Goal: Answer question/provide support

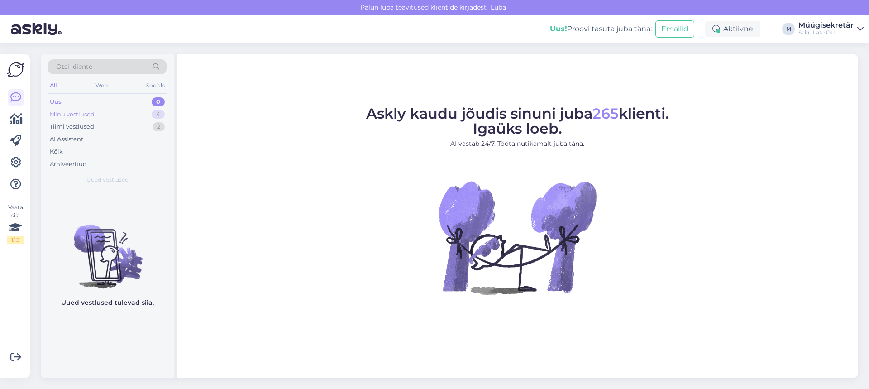
click at [78, 115] on div "Minu vestlused" at bounding box center [72, 114] width 45 height 9
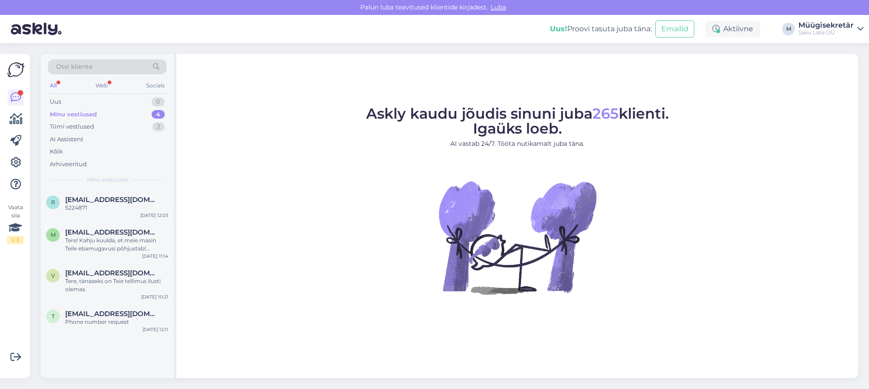
click at [97, 115] on div "Minu vestlused 4" at bounding box center [107, 114] width 119 height 13
click at [103, 81] on div "Web" at bounding box center [102, 86] width 16 height 12
click at [54, 87] on div "All" at bounding box center [53, 86] width 10 height 12
click at [99, 102] on div "Uus 1" at bounding box center [107, 101] width 119 height 13
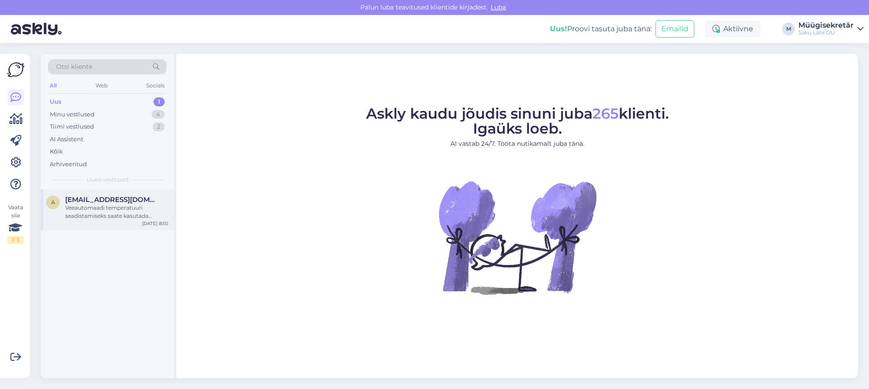
click at [90, 214] on div "Veeautomaadi temperatuuri seadistamiseks saate kasutada CoolTouch rakendust. Ku…" at bounding box center [116, 212] width 103 height 16
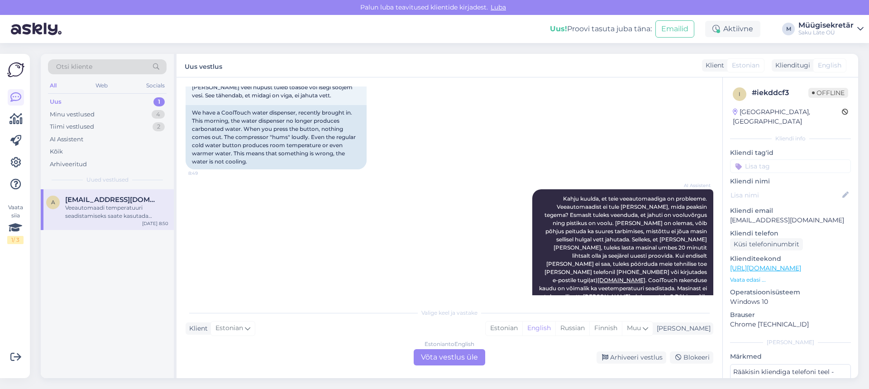
scroll to position [508, 0]
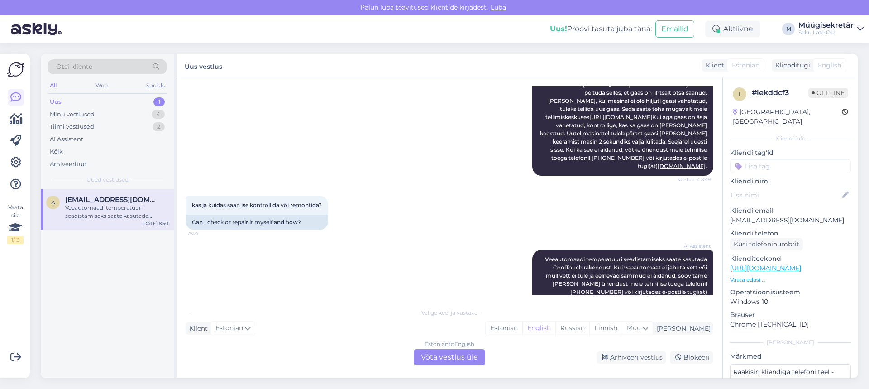
click at [443, 357] on div "Estonian to English Võta vestlus üle" at bounding box center [449, 357] width 71 height 16
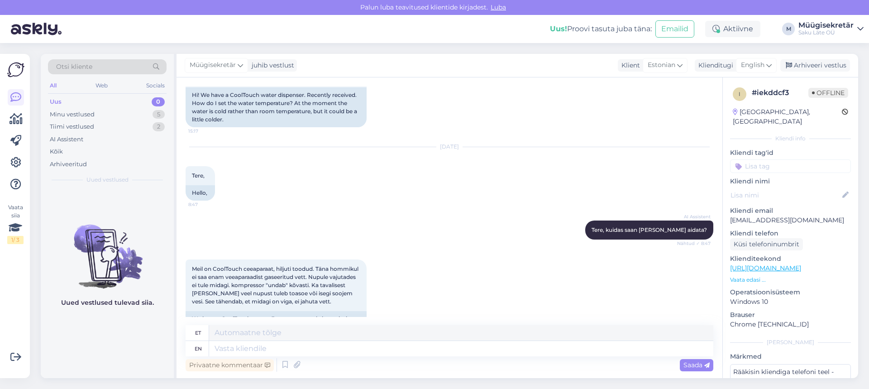
scroll to position [0, 0]
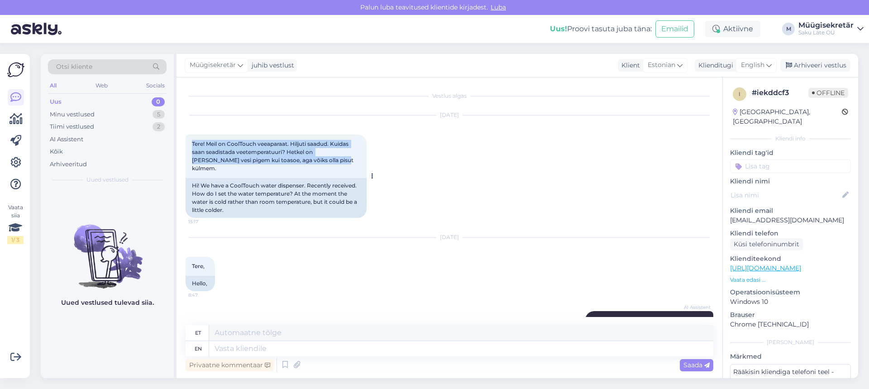
drag, startPoint x: 191, startPoint y: 143, endPoint x: 327, endPoint y: 162, distance: 137.4
click at [327, 162] on div "Tere! Meil on CoolTouch veeaparaat. Hiljuti saadud. Kuidas saan seadistada veet…" at bounding box center [276, 155] width 181 height 43
copy span "Tere! Meil on CoolTouch veeaparaat. Hiljuti saadud. Kuidas saan seadistada veet…"
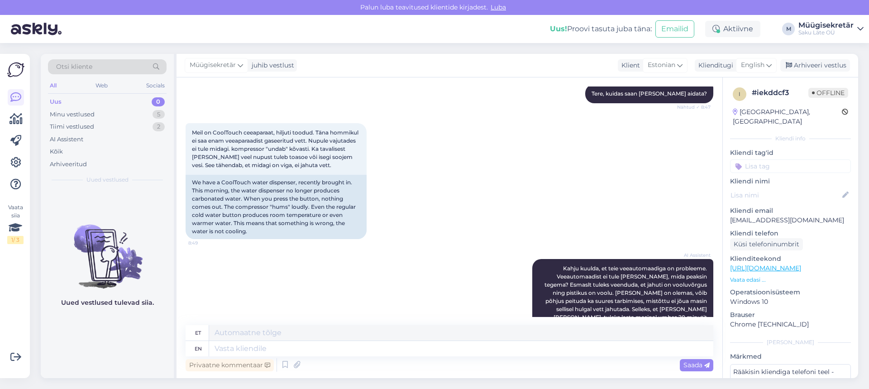
scroll to position [226, 0]
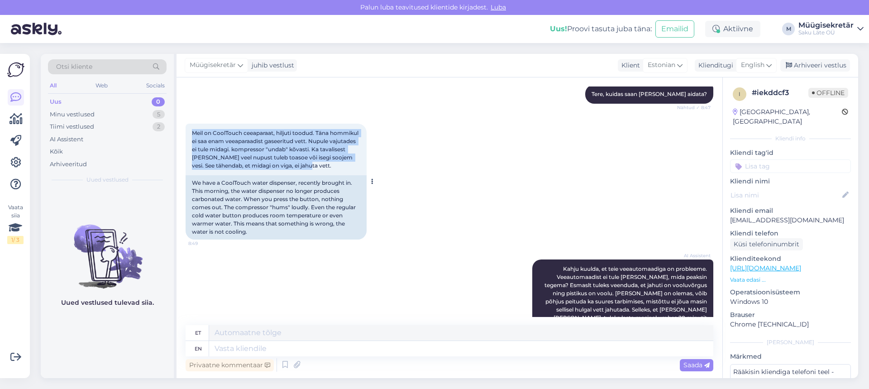
drag, startPoint x: 191, startPoint y: 124, endPoint x: 357, endPoint y: 154, distance: 168.3
click at [357, 154] on div "Meil on CoolTouch ceeaparaat, hiljuti toodud. Täna hommikul ei saa enam veeapar…" at bounding box center [276, 150] width 181 height 52
copy span "Meil on CoolTouch ceeaparaat, hiljuti toodud. [PERSON_NAME] hommikul ei saa ena…"
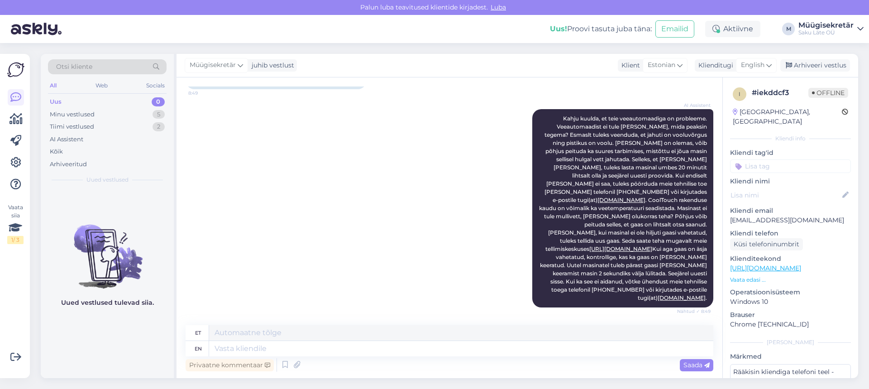
scroll to position [486, 0]
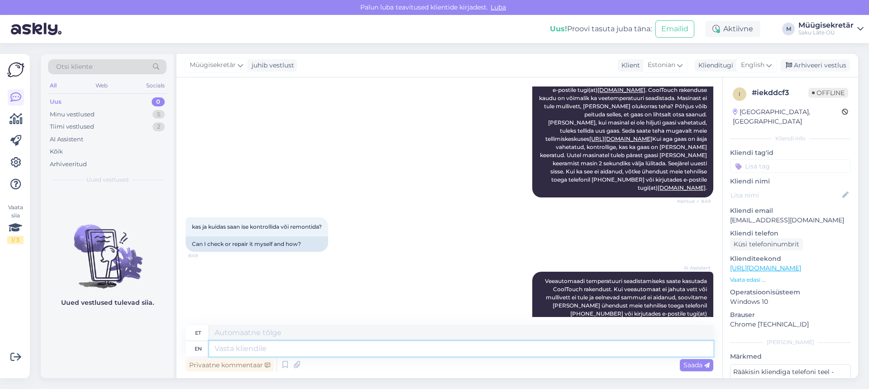
click at [280, 352] on textarea at bounding box center [461, 348] width 504 height 15
click at [296, 349] on textarea at bounding box center [461, 348] width 504 height 15
click at [323, 262] on div "AI Assistent Veeautomaadi temperatuuri seadistamiseks saate kasutada CoolTouch …" at bounding box center [450, 302] width 528 height 80
click at [105, 112] on div "Minu vestlused 5" at bounding box center [107, 114] width 119 height 13
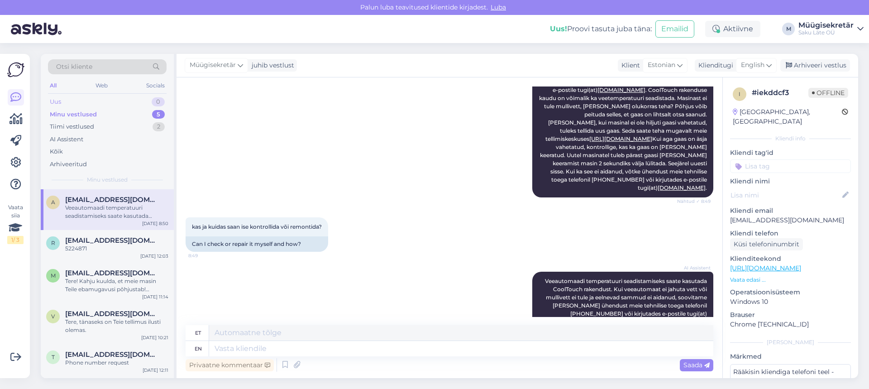
click at [105, 106] on div "Uus 0" at bounding box center [107, 101] width 119 height 13
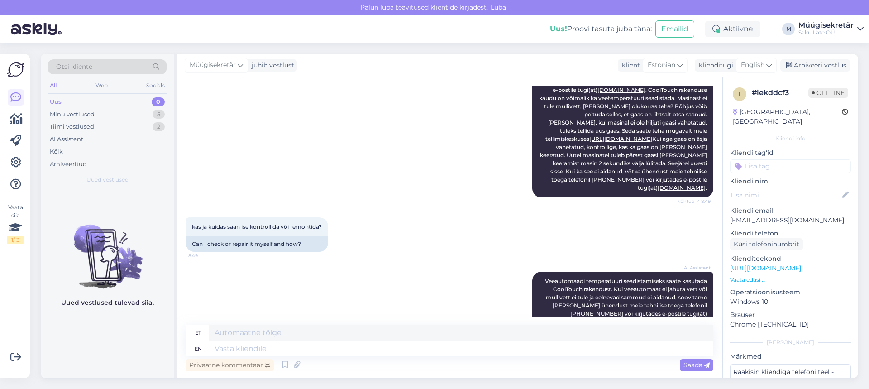
click at [54, 87] on div "All" at bounding box center [53, 86] width 10 height 12
click at [105, 82] on div "Web" at bounding box center [102, 86] width 16 height 12
click at [58, 83] on div "All Web Socials" at bounding box center [107, 87] width 119 height 14
click at [57, 82] on div "All" at bounding box center [53, 86] width 10 height 12
click at [278, 352] on textarea at bounding box center [461, 348] width 504 height 15
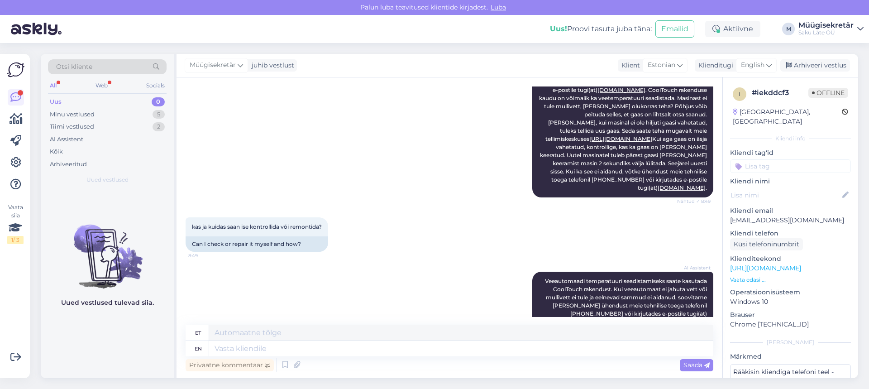
click at [54, 88] on div "All" at bounding box center [53, 86] width 10 height 12
click at [113, 85] on div "All Web Socials" at bounding box center [107, 87] width 119 height 14
click at [100, 86] on div "Web" at bounding box center [102, 86] width 16 height 12
click at [51, 87] on div "All" at bounding box center [53, 86] width 10 height 12
click at [92, 110] on div "Minu vestlused" at bounding box center [72, 114] width 45 height 9
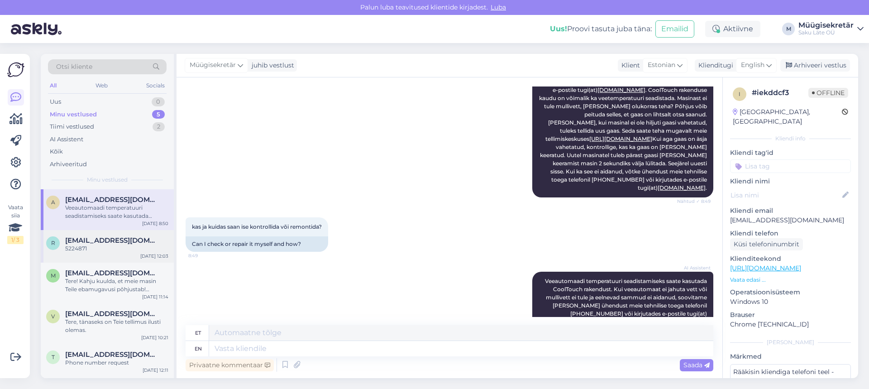
click at [88, 257] on div "r rait.karro@amit.eu 5224871 Sep 29 12:03" at bounding box center [107, 246] width 133 height 33
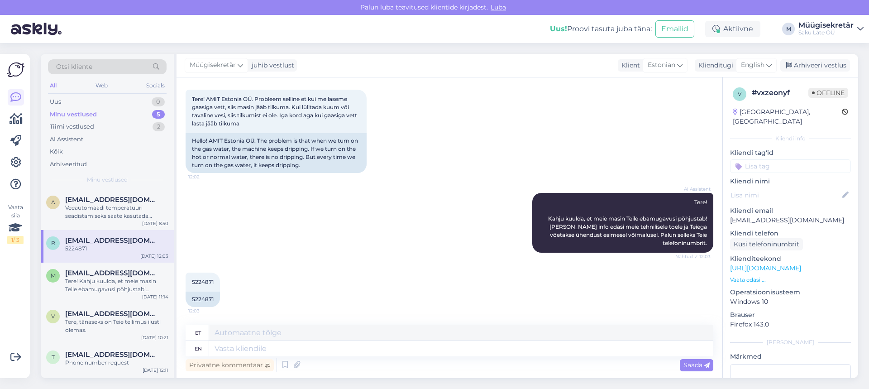
scroll to position [45, 0]
click at [94, 221] on div "a airi@meediagrupi.ee Veeautomaadi temperatuuri seadistamiseks saate kasutada C…" at bounding box center [107, 209] width 133 height 41
type textarea "Rääkisin kliendiga telefoni teel - suunatud probleem tehnika toele."
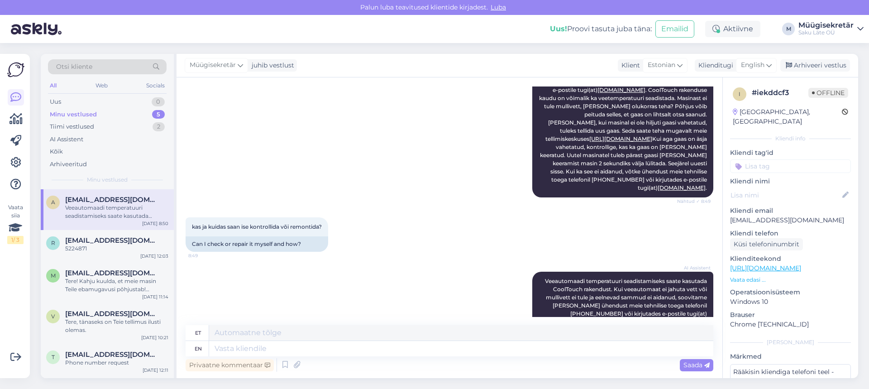
click at [102, 111] on div "Minu vestlused 5" at bounding box center [107, 114] width 119 height 13
click at [57, 85] on div "All" at bounding box center [53, 86] width 10 height 12
click at [97, 87] on div "Web" at bounding box center [102, 86] width 16 height 12
click at [93, 136] on div "AI Assistent" at bounding box center [107, 139] width 119 height 13
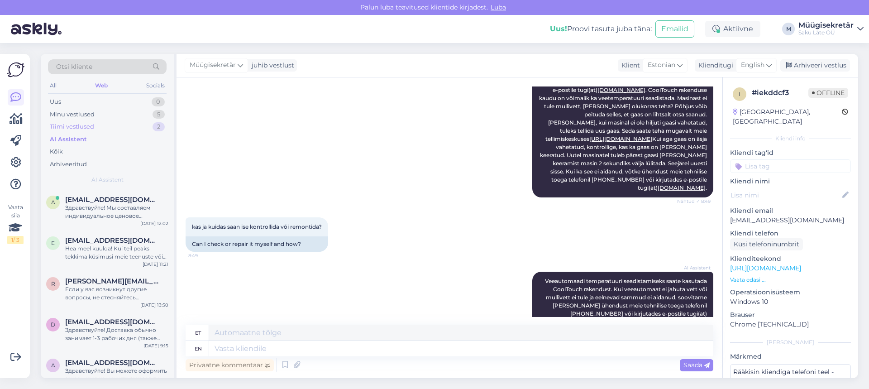
click at [93, 128] on div "Tiimi vestlused" at bounding box center [72, 126] width 44 height 9
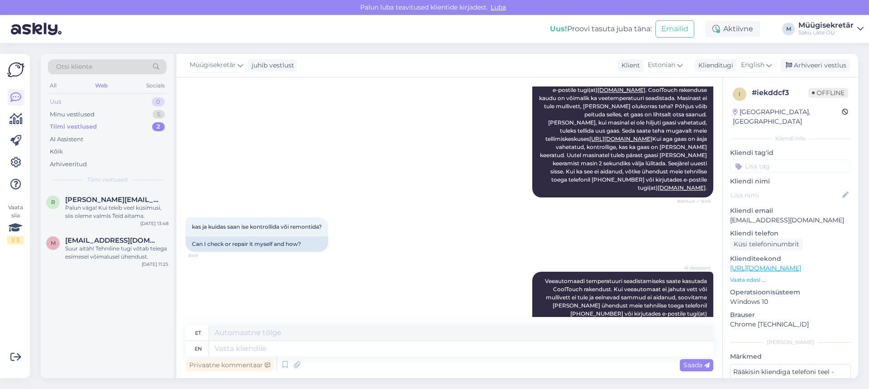
click at [83, 101] on div "Uus 0" at bounding box center [107, 101] width 119 height 13
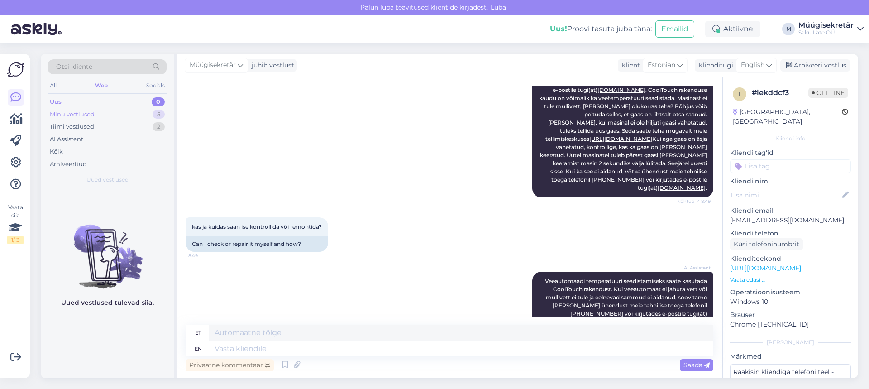
click at [81, 114] on div "Minu vestlused" at bounding box center [72, 114] width 45 height 9
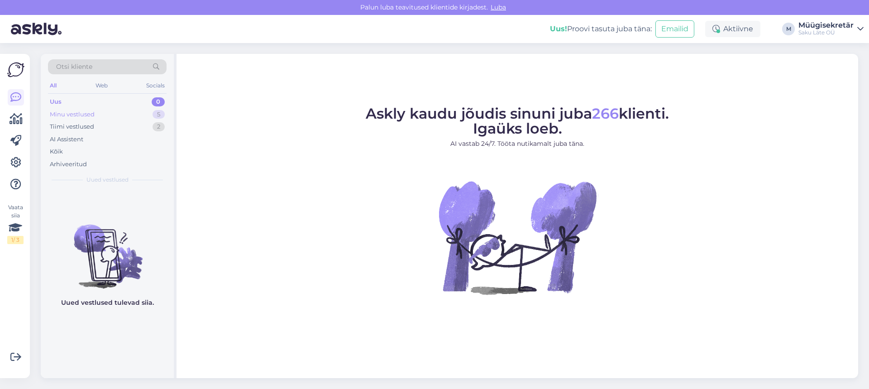
click at [122, 115] on div "Minu vestlused 5" at bounding box center [107, 114] width 119 height 13
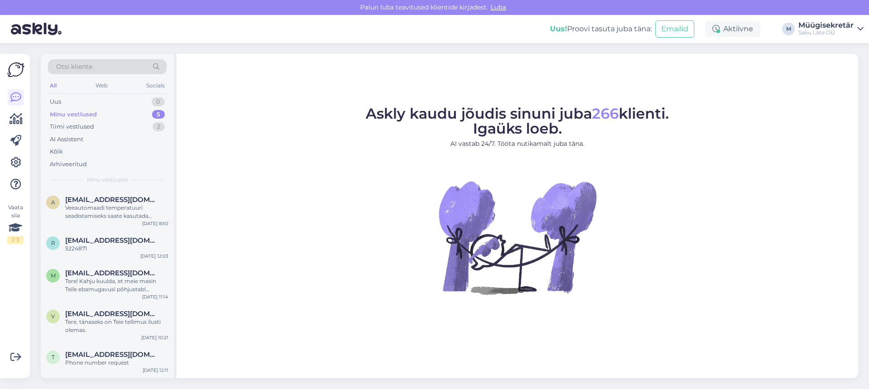
click at [494, 4] on span "Luba" at bounding box center [498, 7] width 21 height 8
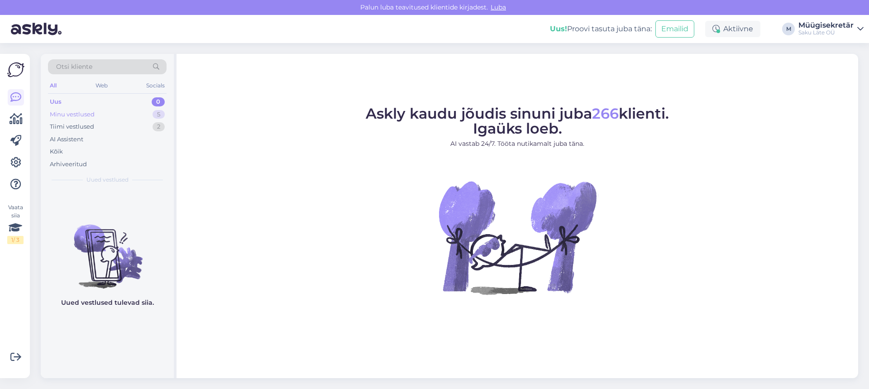
click at [114, 116] on div "Minu vestlused 5" at bounding box center [107, 114] width 119 height 13
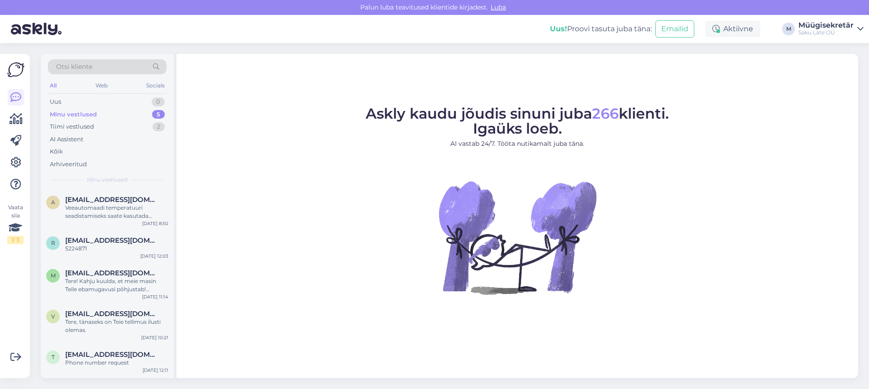
click at [380, 185] on figure "Askly kaudu jõudis sinuni juba 266 klienti. Igaüks loeb. AI vastab 24/7. Tööta …" at bounding box center [517, 212] width 665 height 212
click at [110, 207] on div "Veeautomaadi temperatuuri seadistamiseks saate kasutada CoolTouch rakendust. Ku…" at bounding box center [116, 212] width 103 height 16
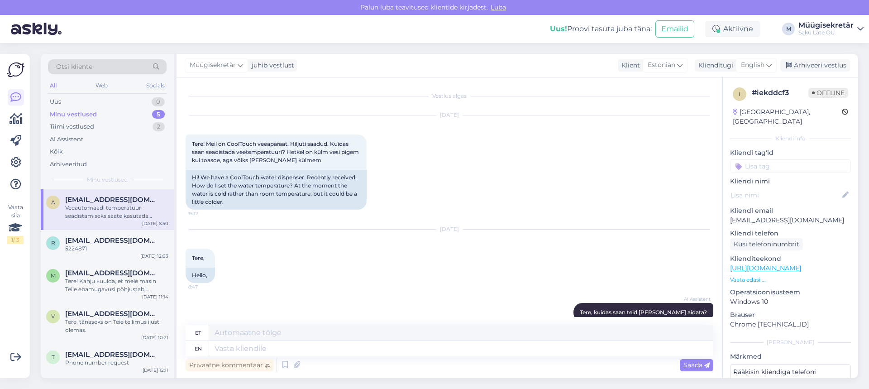
scroll to position [486, 0]
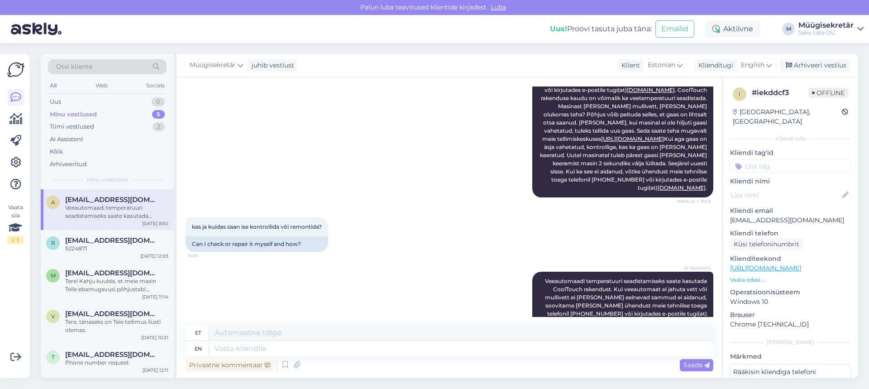
click at [63, 116] on div "Minu vestlused" at bounding box center [73, 114] width 47 height 9
click at [53, 89] on div "All" at bounding box center [53, 86] width 10 height 12
click at [58, 101] on div "Uus" at bounding box center [55, 101] width 11 height 9
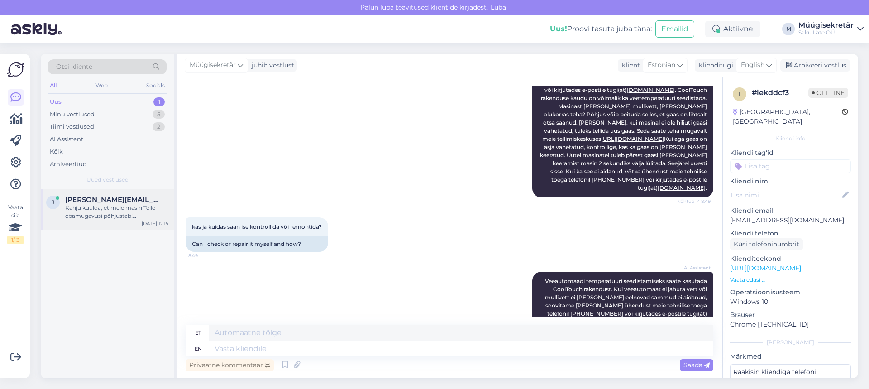
click at [123, 210] on div "Kahju kuulda, et meie masin Teile ebamugavusi põhjustab! [GEOGRAPHIC_DATA] on t…" at bounding box center [116, 212] width 103 height 16
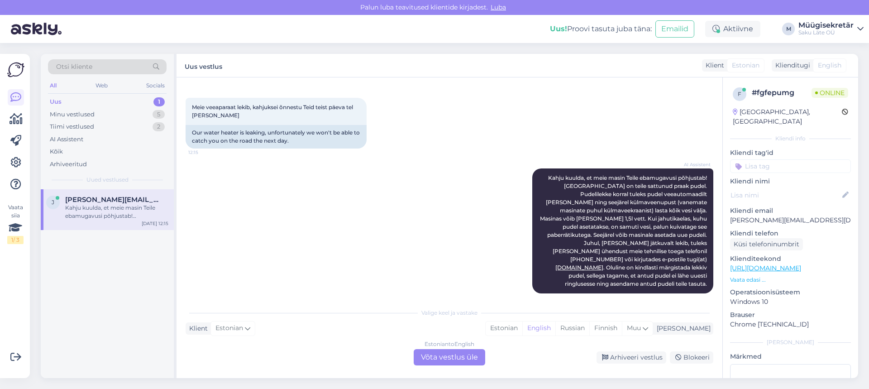
click at [462, 360] on div "Estonian to English Võta vestlus üle" at bounding box center [449, 357] width 71 height 16
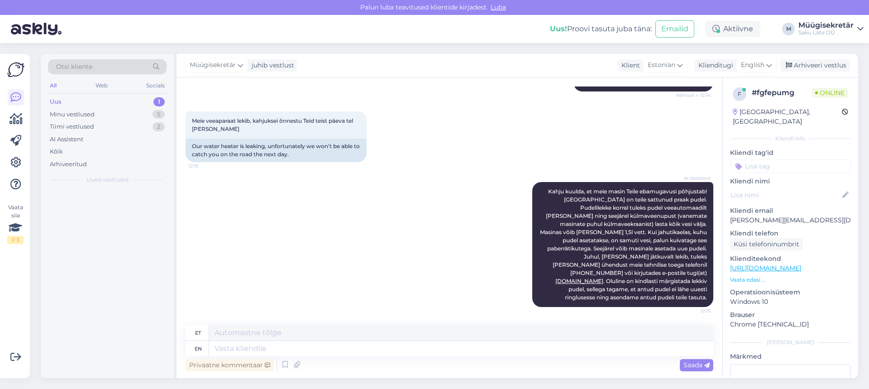
scroll to position [108, 0]
